Goal: Task Accomplishment & Management: Manage account settings

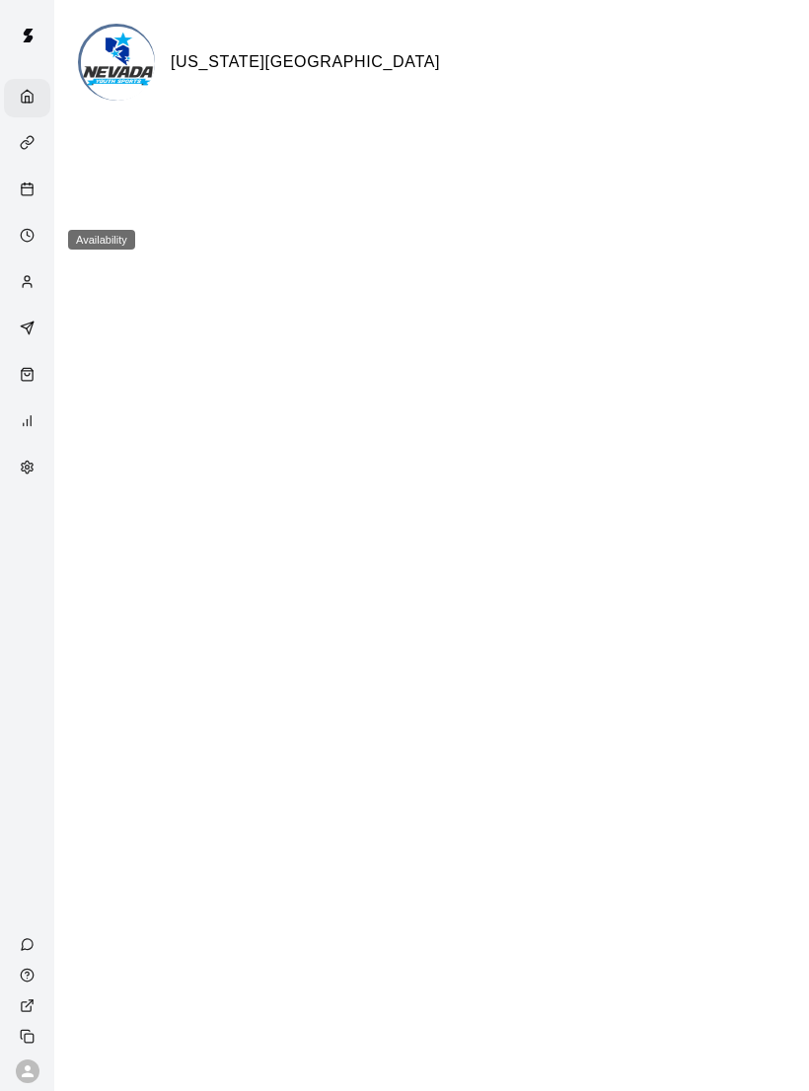
click at [53, 224] on link "Availability" at bounding box center [27, 237] width 54 height 46
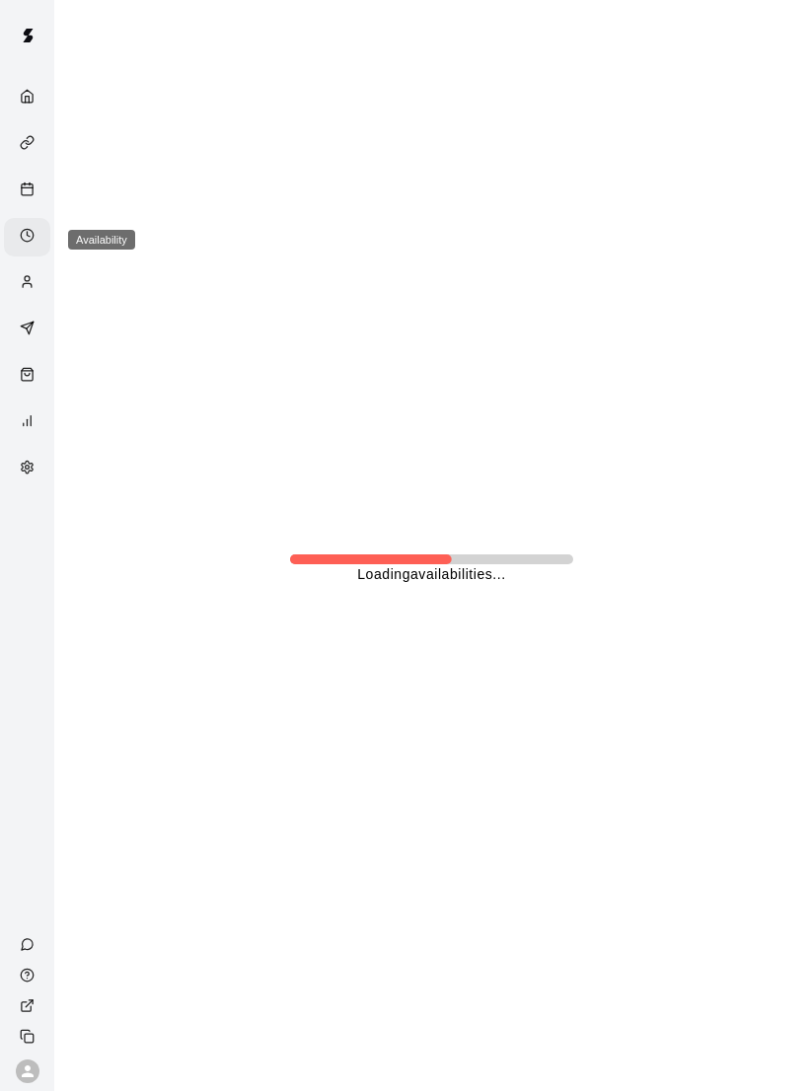
click at [22, 186] on icon "Calendar" at bounding box center [27, 189] width 15 height 15
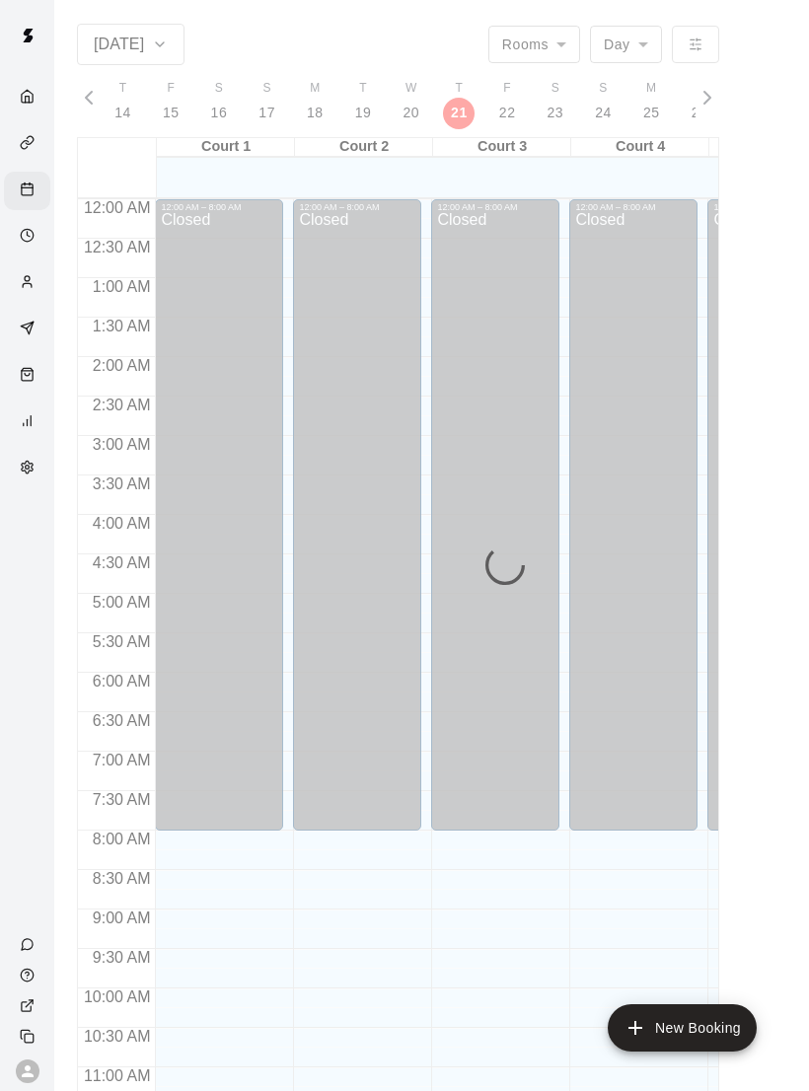
scroll to position [889, 0]
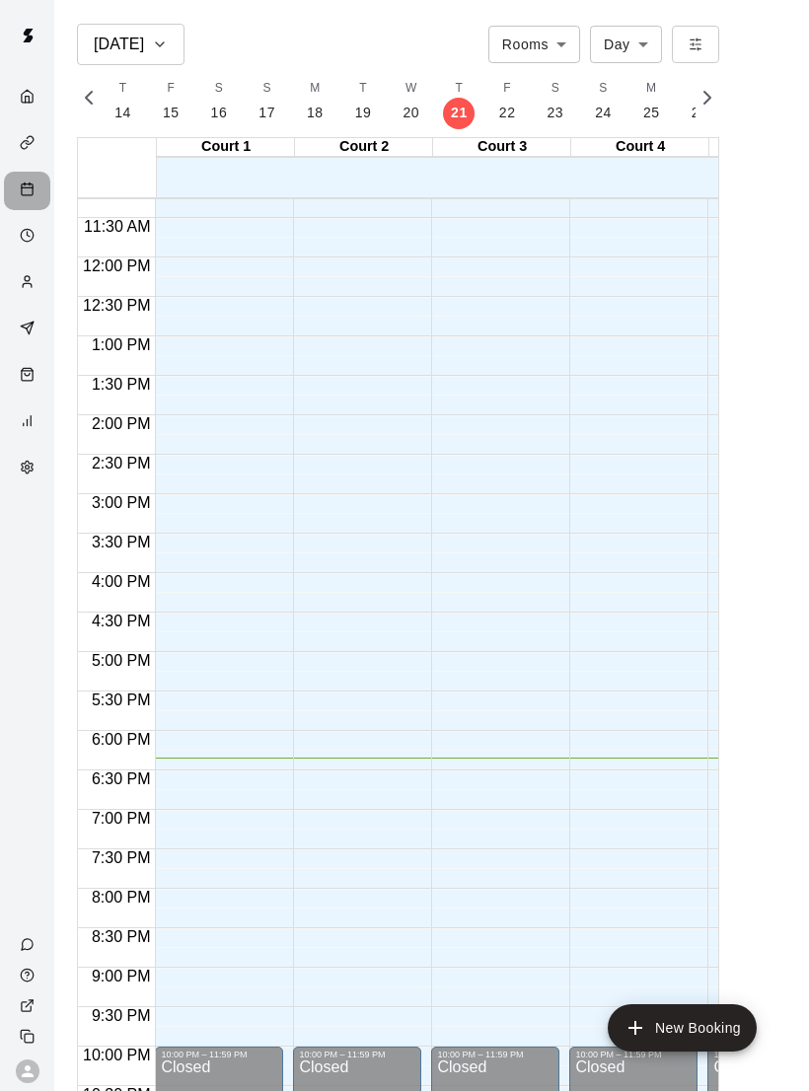
click at [23, 183] on div "Calendar" at bounding box center [27, 191] width 46 height 38
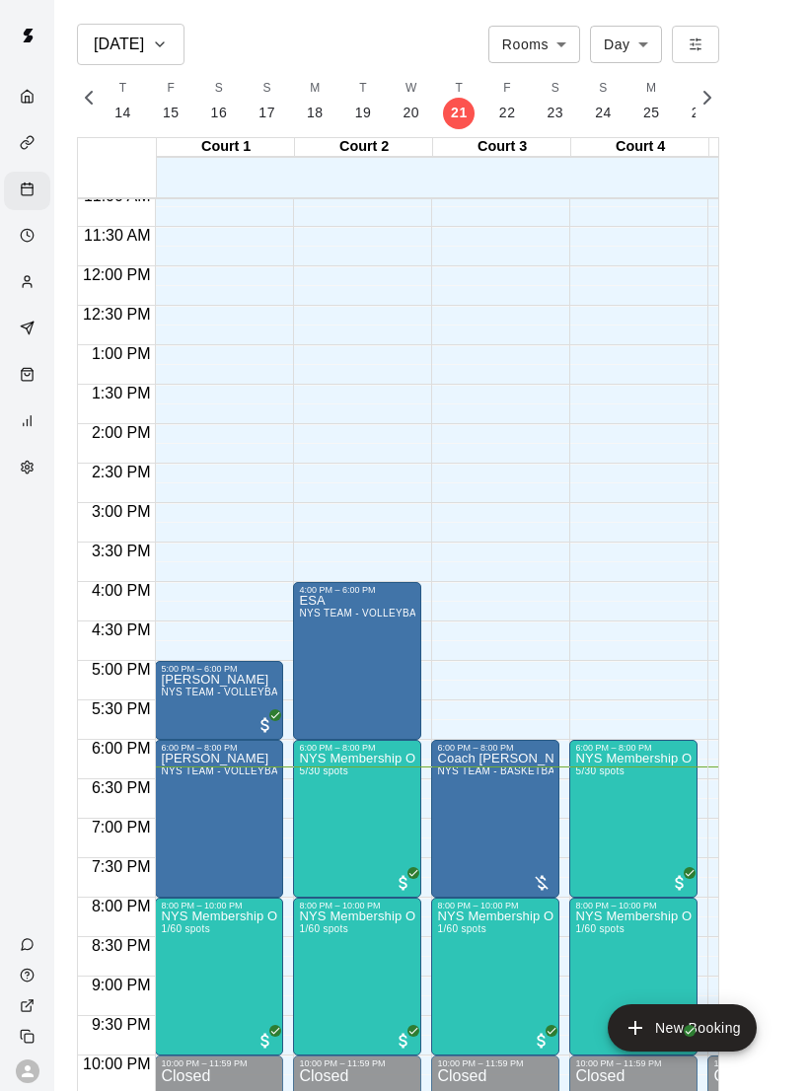
scroll to position [880, 0]
click at [222, 945] on div at bounding box center [404, 545] width 809 height 1091
click at [186, 975] on img "edit" at bounding box center [182, 978] width 23 height 23
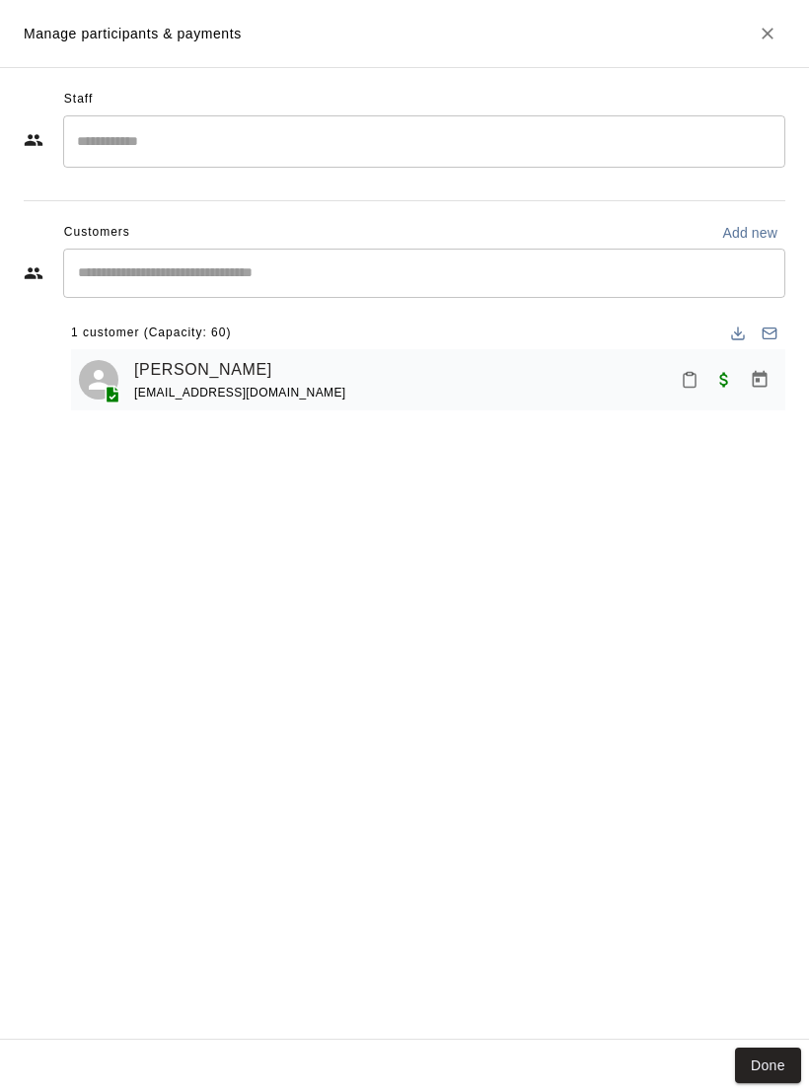
click at [689, 367] on button "Mark attendance" at bounding box center [690, 380] width 34 height 34
click at [740, 379] on p "[PERSON_NAME] attended" at bounding box center [789, 378] width 175 height 20
click at [773, 1027] on div "Staff ​ Customers Add new ​ 1 customer (Capacity: 60) [PERSON_NAME] [EMAIL_ADDR…" at bounding box center [404, 553] width 809 height 973
click at [770, 1050] on button "Done" at bounding box center [768, 1066] width 66 height 37
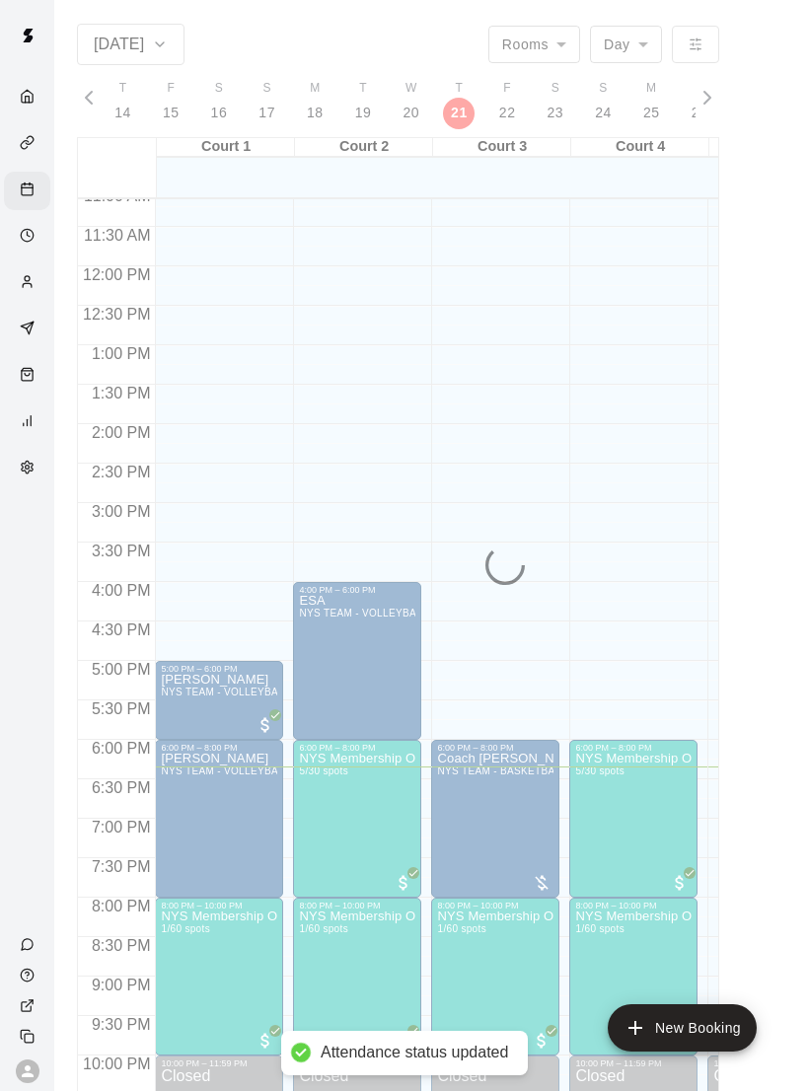
click at [760, 1080] on main "[DATE] Rooms ***** ​ Day *** ​ M 17 T 18 W 19 T 20 F 21 S 22 S 23 M 24 T 25 W 2…" at bounding box center [431, 569] width 739 height 1091
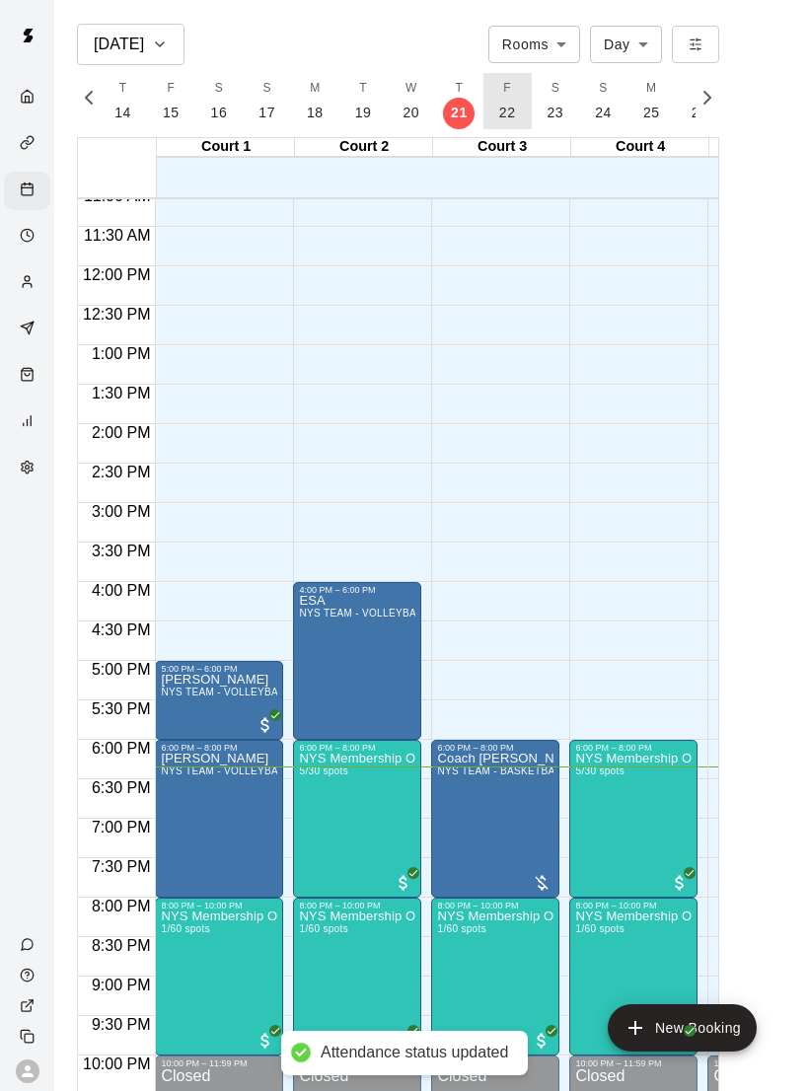
click at [499, 117] on p "22" at bounding box center [507, 113] width 17 height 21
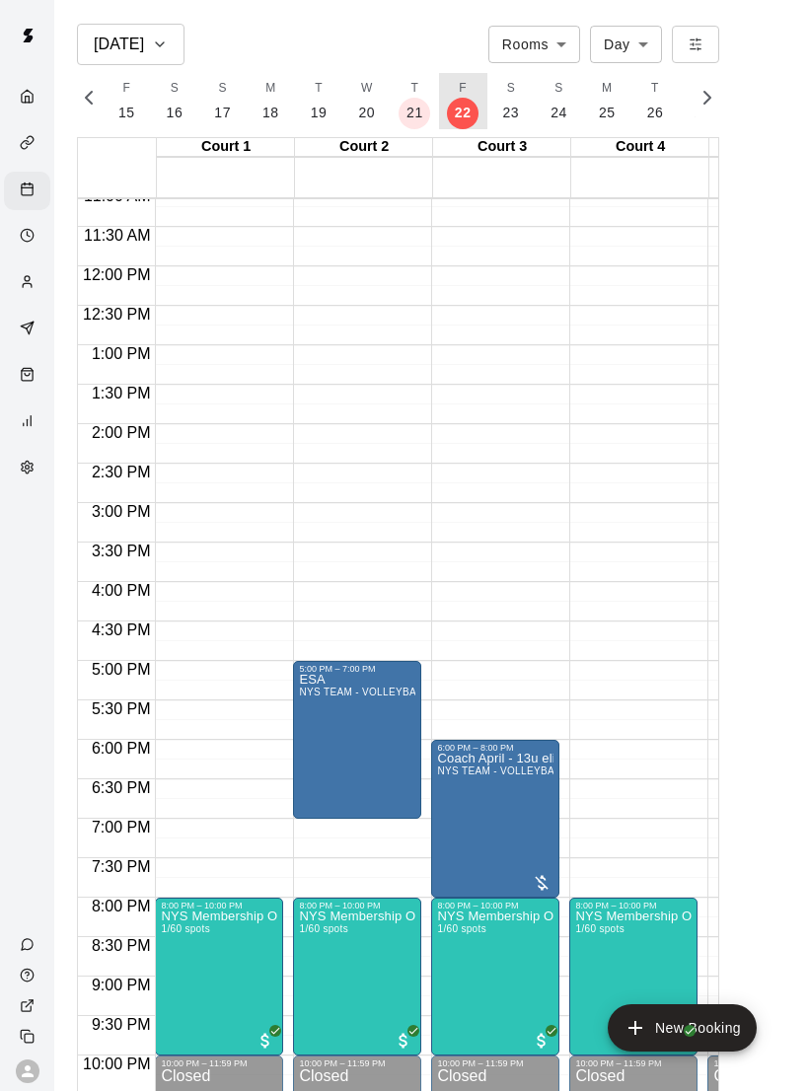
scroll to position [0, 8351]
click at [190, 972] on img "edit" at bounding box center [182, 978] width 23 height 23
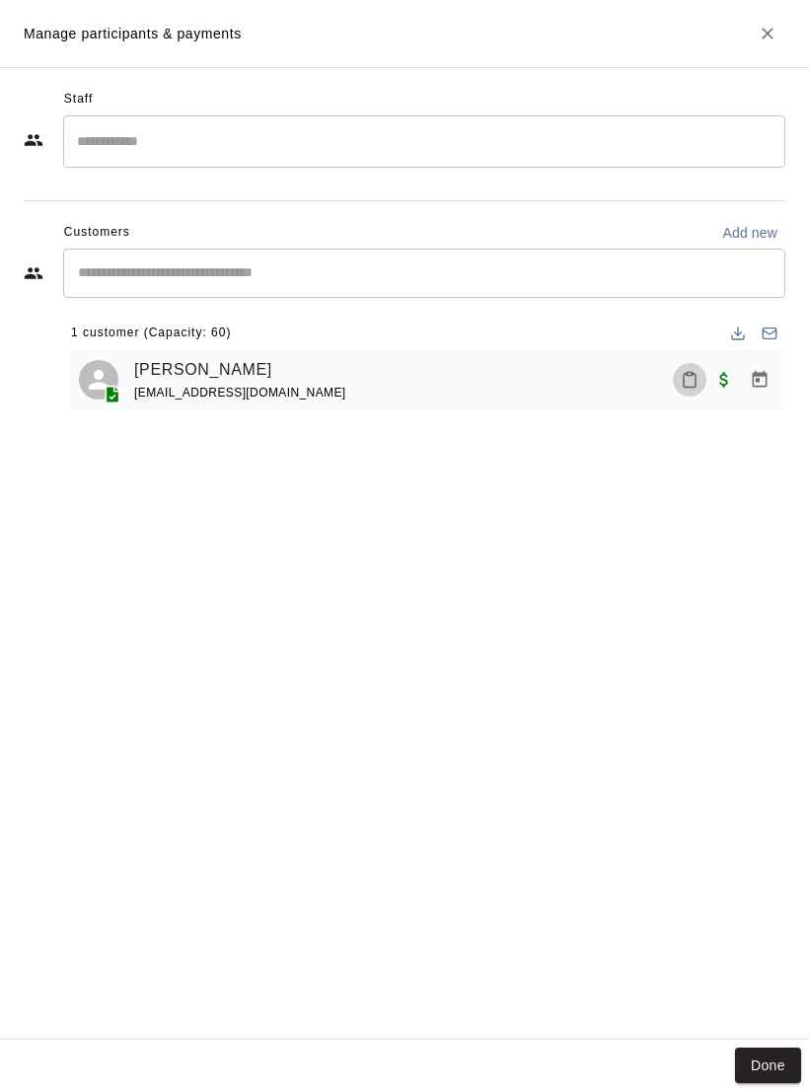
click at [688, 386] on icon "Mark attendance" at bounding box center [690, 381] width 12 height 14
click at [740, 392] on p "[PERSON_NAME] attended" at bounding box center [789, 389] width 175 height 20
click at [776, 1075] on button "Done" at bounding box center [768, 1066] width 66 height 37
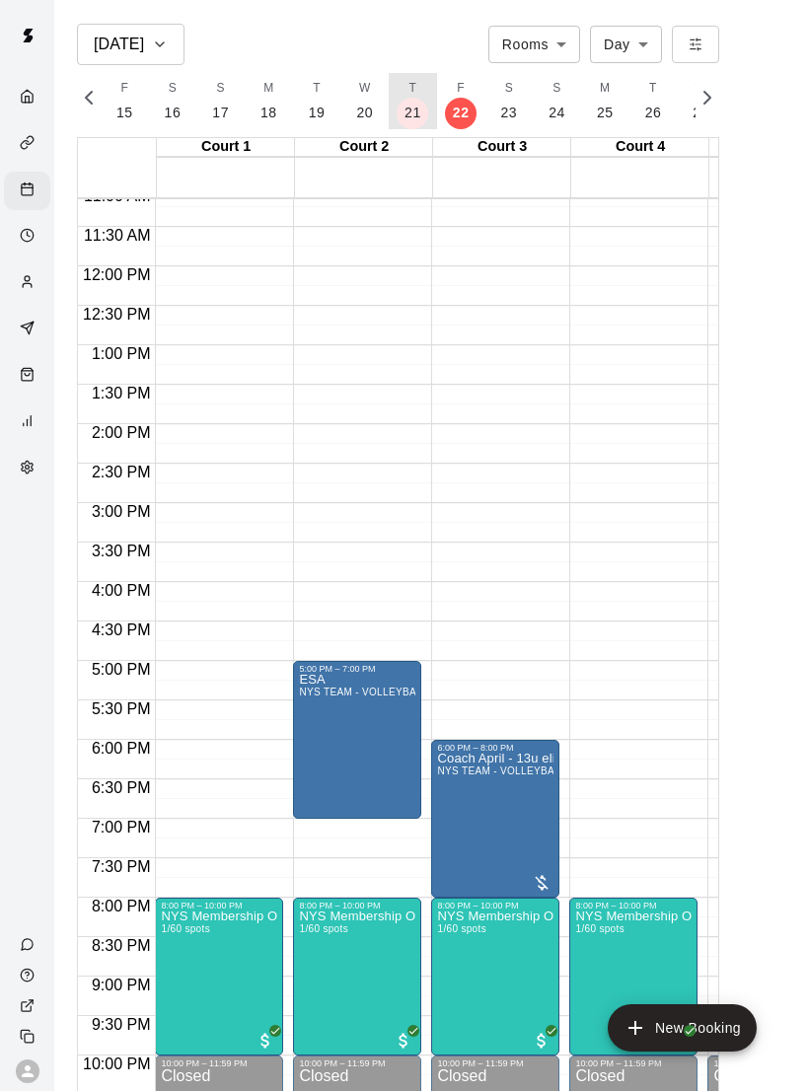
click at [406, 111] on p "21" at bounding box center [413, 113] width 17 height 21
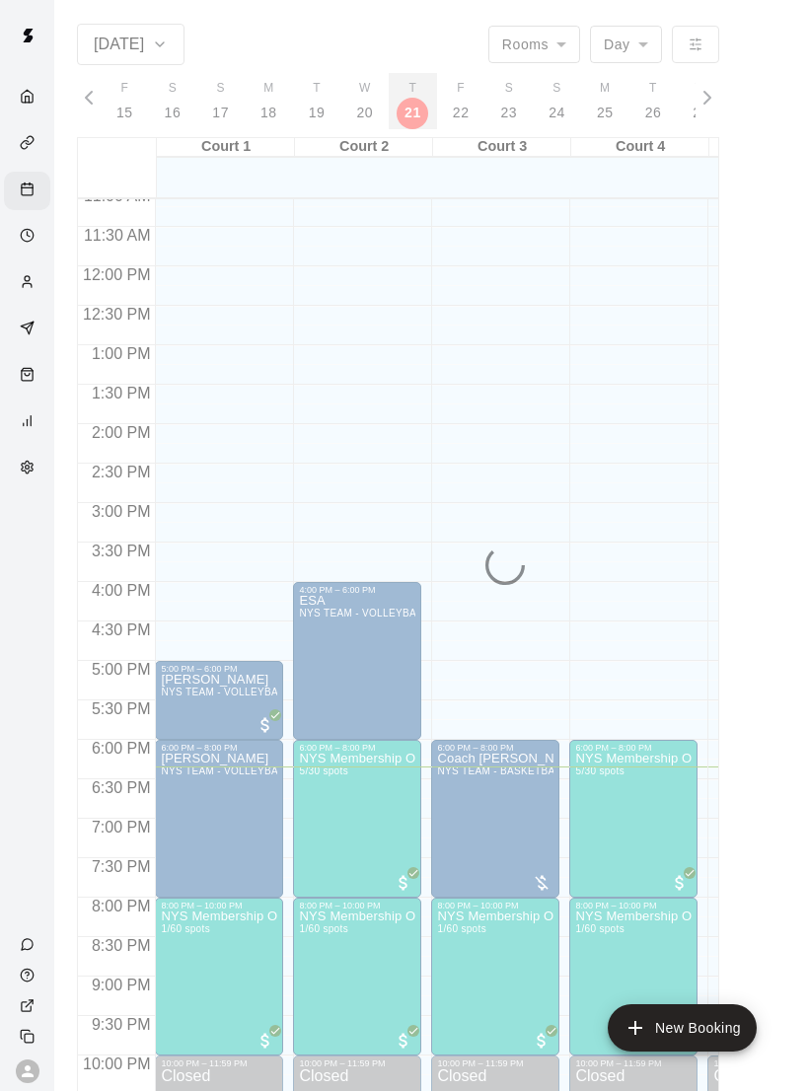
scroll to position [0, 8305]
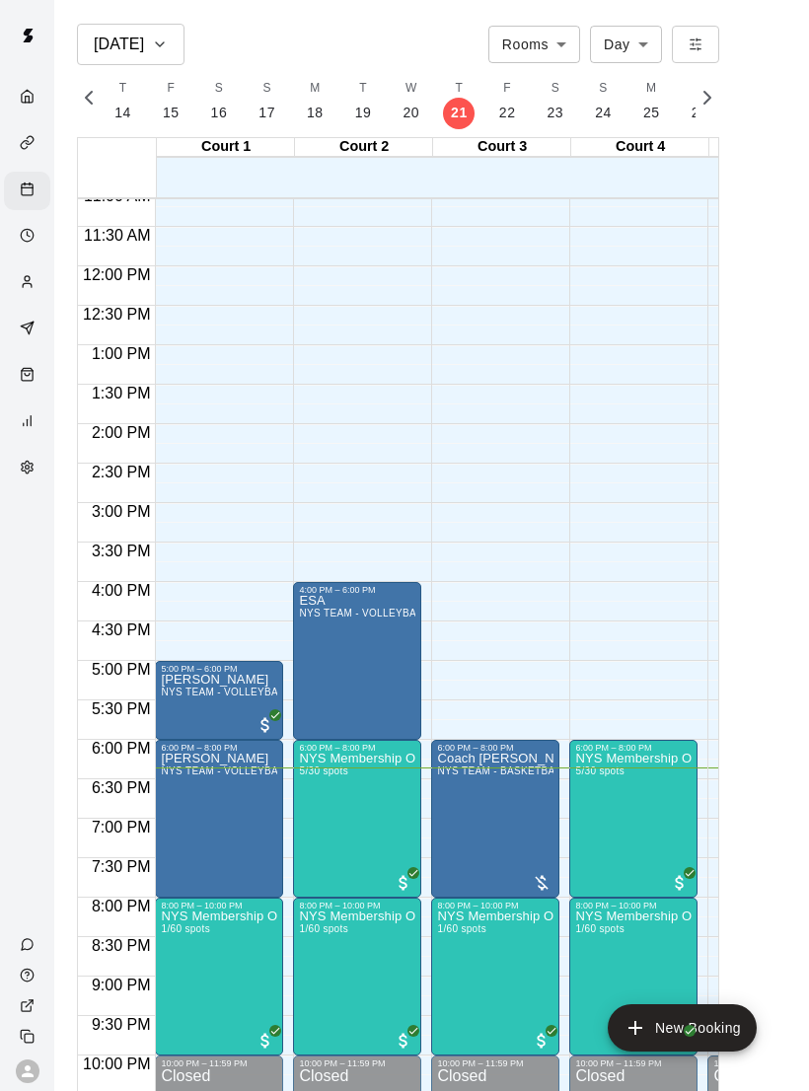
click at [752, 761] on main "[DATE] Rooms ***** ​ Day *** ​ M 17 T 18 W 19 T 20 F 21 S 22 S 23 M 24 T 25 W 2…" at bounding box center [431, 569] width 739 height 1091
click at [321, 815] on img "edit" at bounding box center [320, 820] width 23 height 23
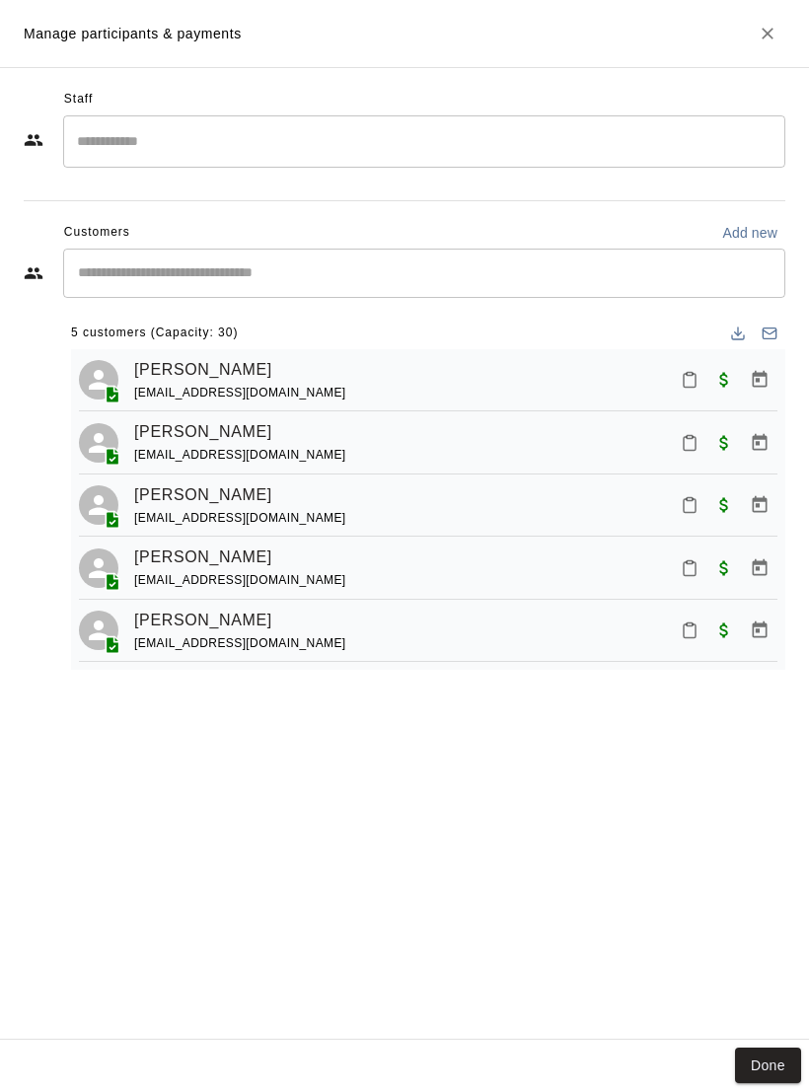
click at [680, 369] on button "Mark attendance" at bounding box center [690, 380] width 34 height 34
click at [752, 377] on p "[PERSON_NAME] attended" at bounding box center [789, 378] width 175 height 20
click at [688, 442] on icon "Mark attendance" at bounding box center [690, 443] width 18 height 18
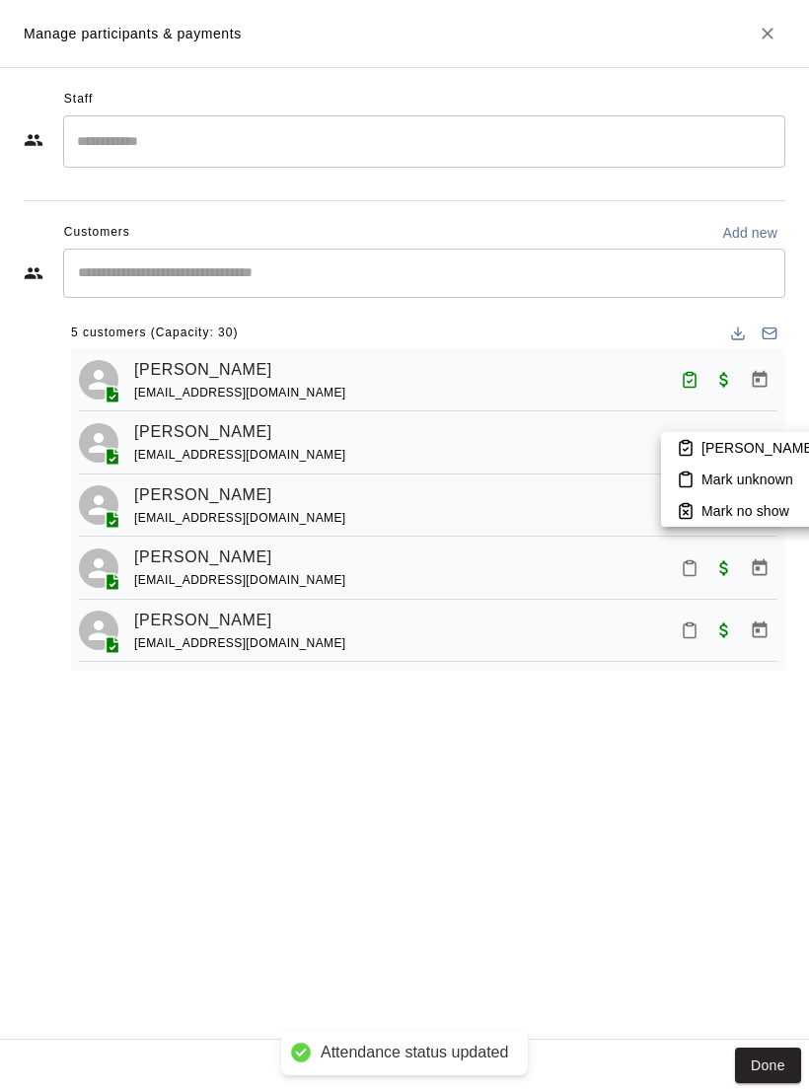
click at [735, 438] on p "[PERSON_NAME] attended" at bounding box center [789, 448] width 175 height 20
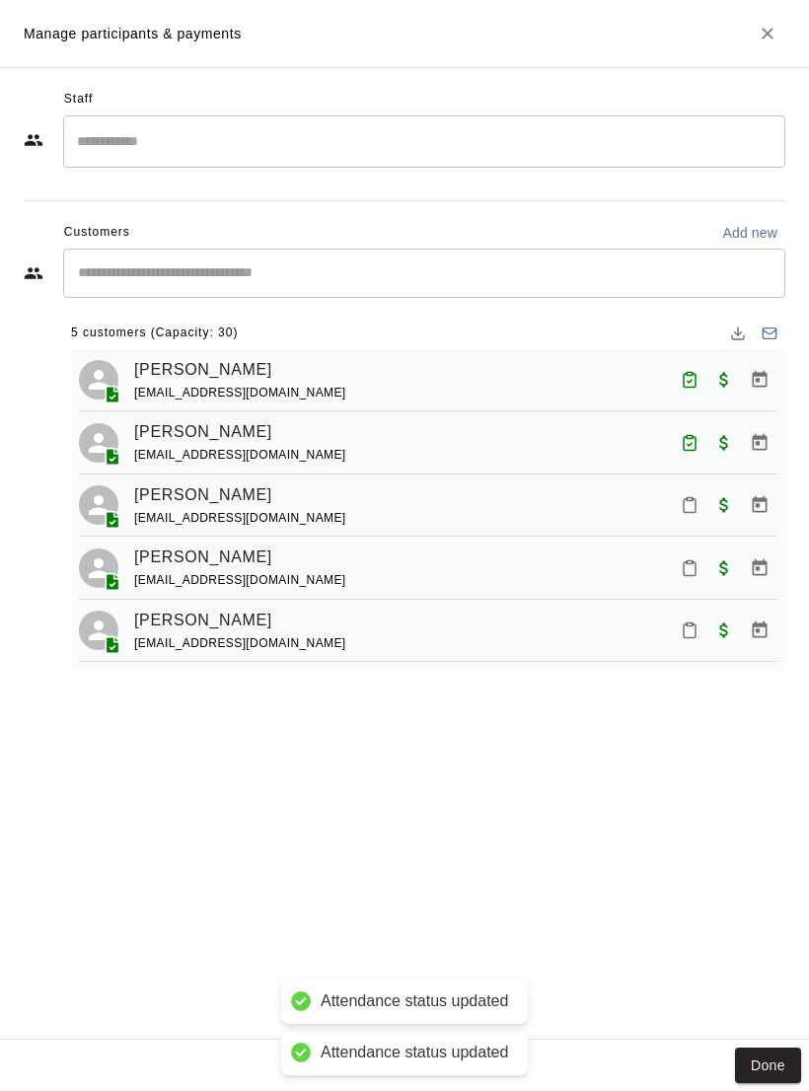
click at [696, 516] on button "Mark attendance" at bounding box center [690, 505] width 34 height 34
click at [739, 508] on p "[PERSON_NAME] attended" at bounding box center [789, 502] width 175 height 20
click at [691, 560] on rect "Mark attendance" at bounding box center [690, 561] width 6 height 3
click at [723, 570] on p "[PERSON_NAME] attended" at bounding box center [789, 574] width 175 height 20
click at [698, 622] on icon "Mark attendance" at bounding box center [690, 631] width 18 height 18
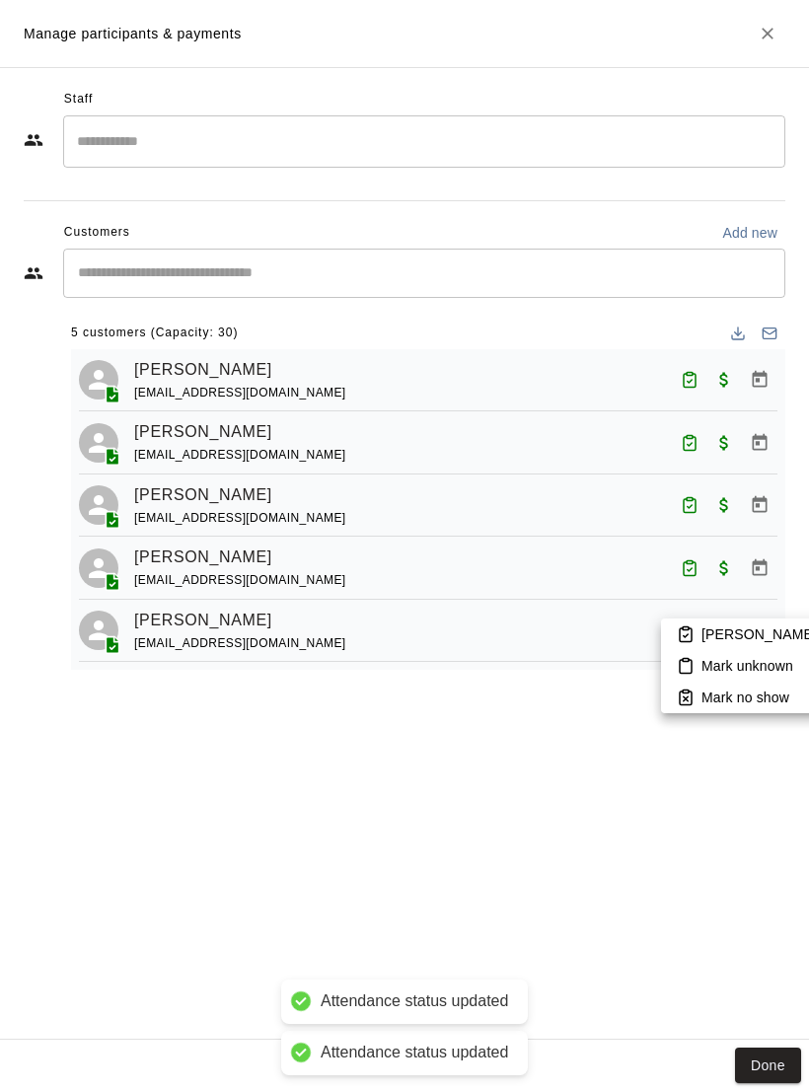
click at [715, 628] on p "[PERSON_NAME] attended" at bounding box center [789, 635] width 175 height 20
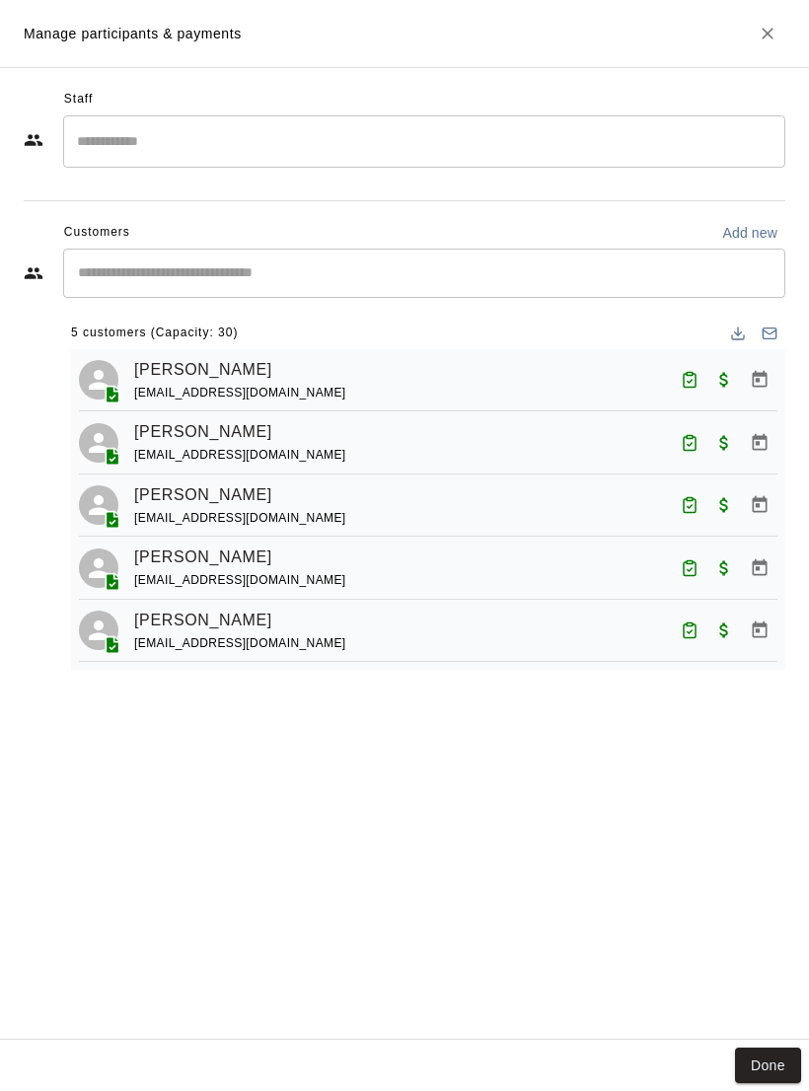
click at [749, 1063] on button "Done" at bounding box center [768, 1066] width 66 height 37
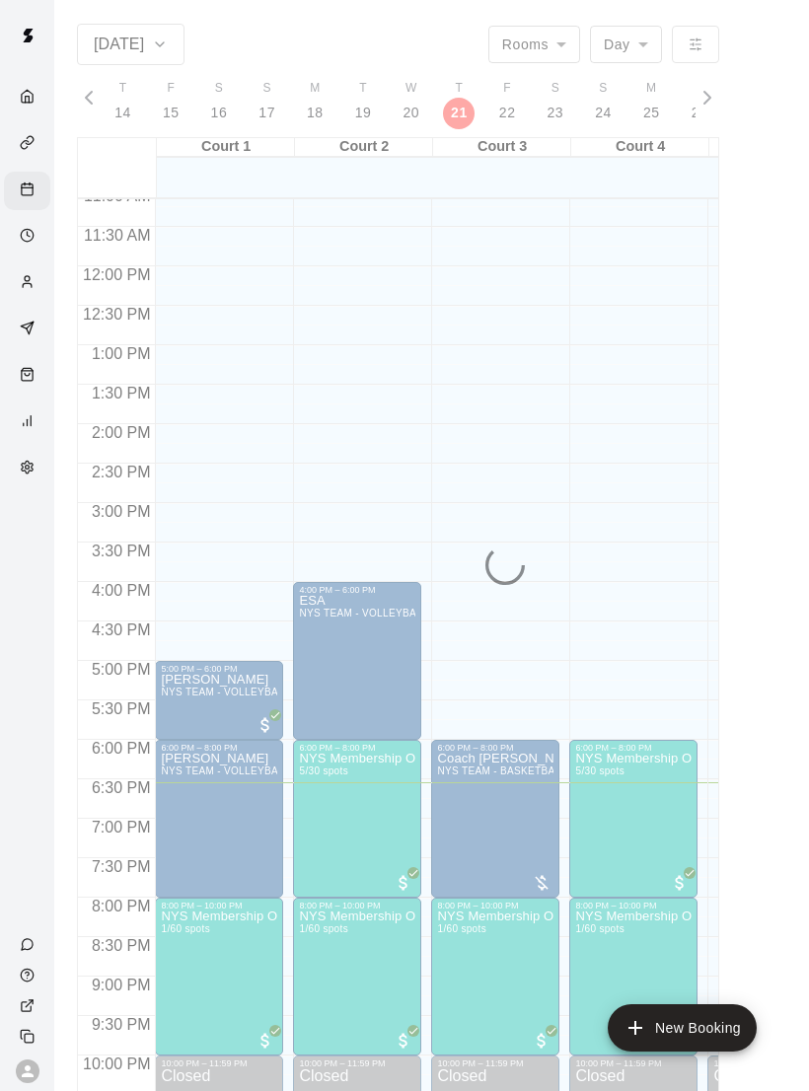
click at [750, 1041] on button "New Booking" at bounding box center [682, 1027] width 149 height 47
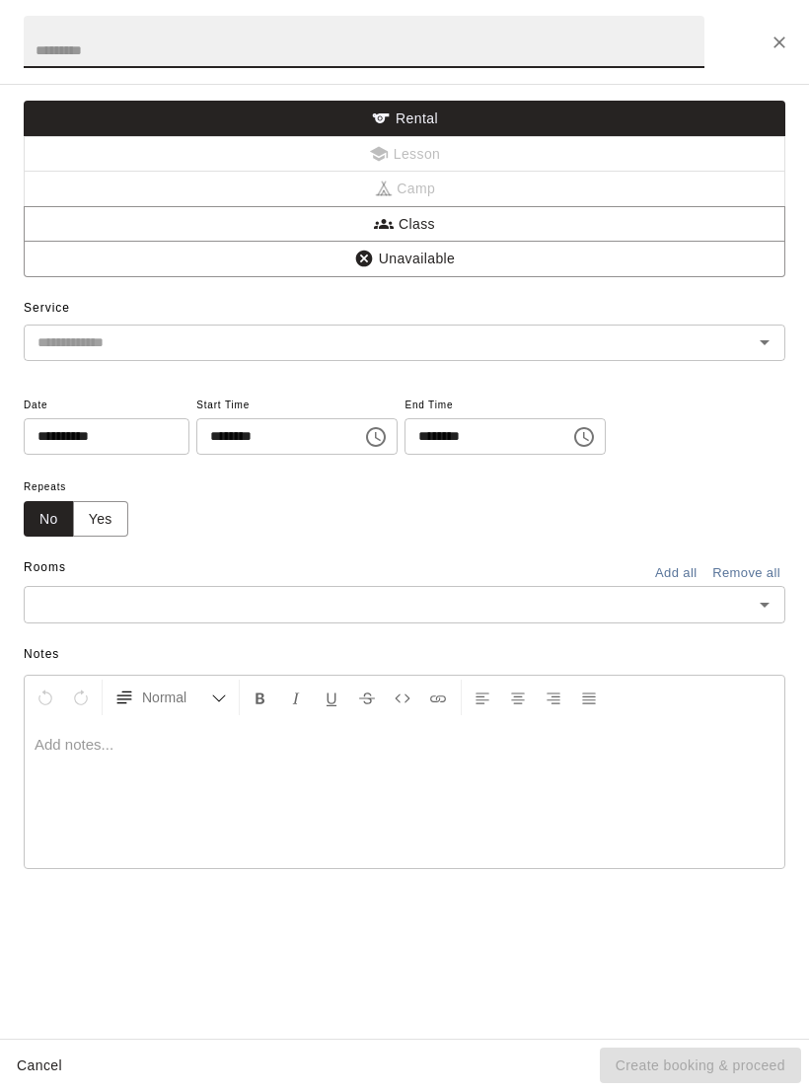
click at [772, 43] on icon "Close" at bounding box center [780, 43] width 20 height 20
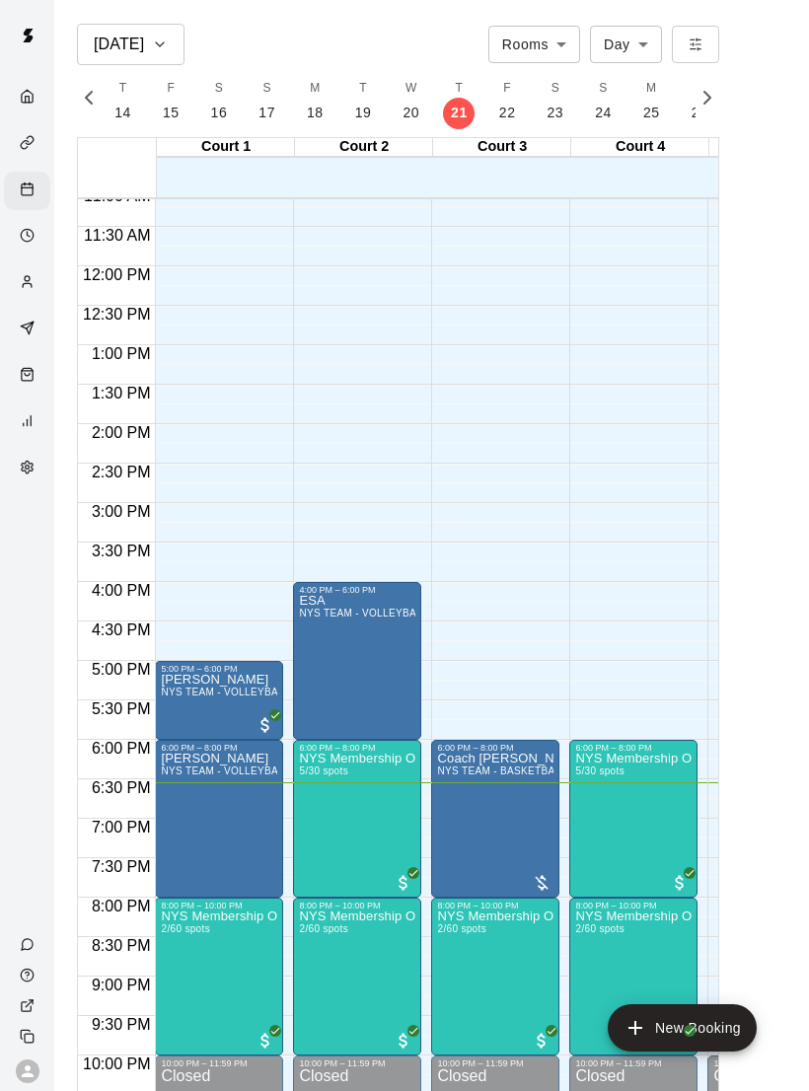
click at [321, 967] on img "edit" at bounding box center [320, 978] width 23 height 23
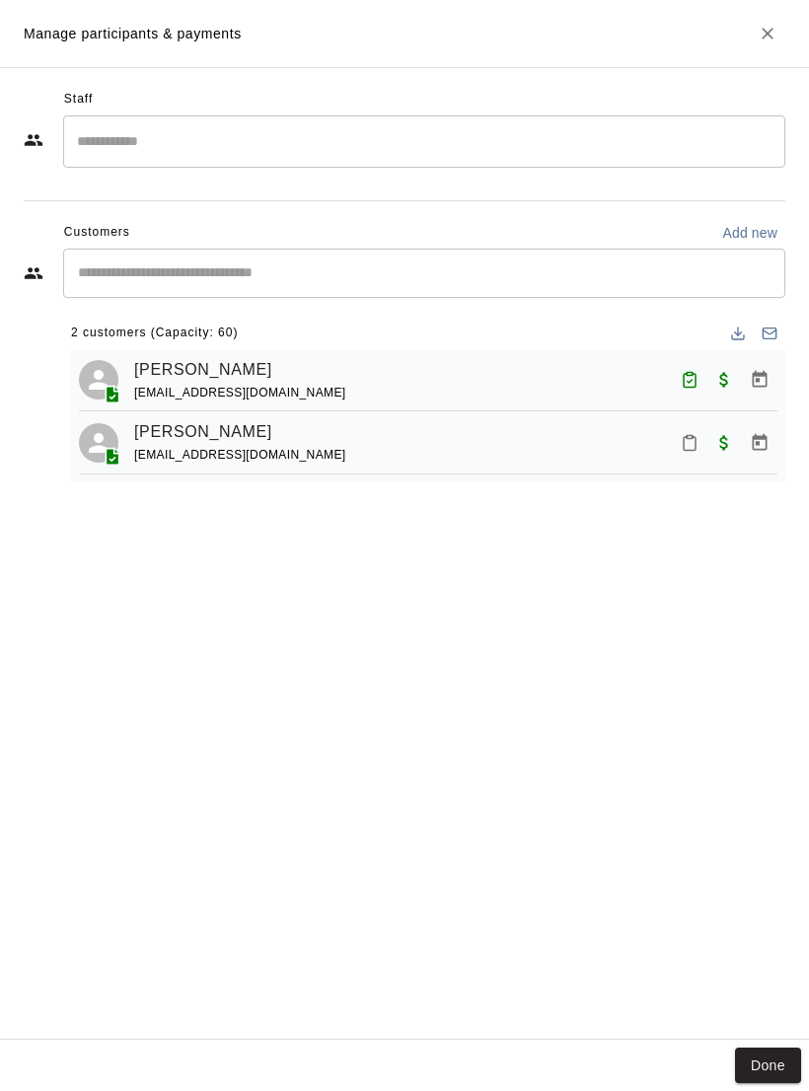
click at [702, 446] on button "Mark attendance" at bounding box center [690, 443] width 34 height 34
click at [715, 429] on li "[PERSON_NAME] attended" at bounding box center [776, 440] width 231 height 32
click at [758, 1043] on div "Done" at bounding box center [404, 1066] width 809 height 52
click at [755, 1048] on button "Done" at bounding box center [768, 1066] width 66 height 37
